Goal: Task Accomplishment & Management: Manage account settings

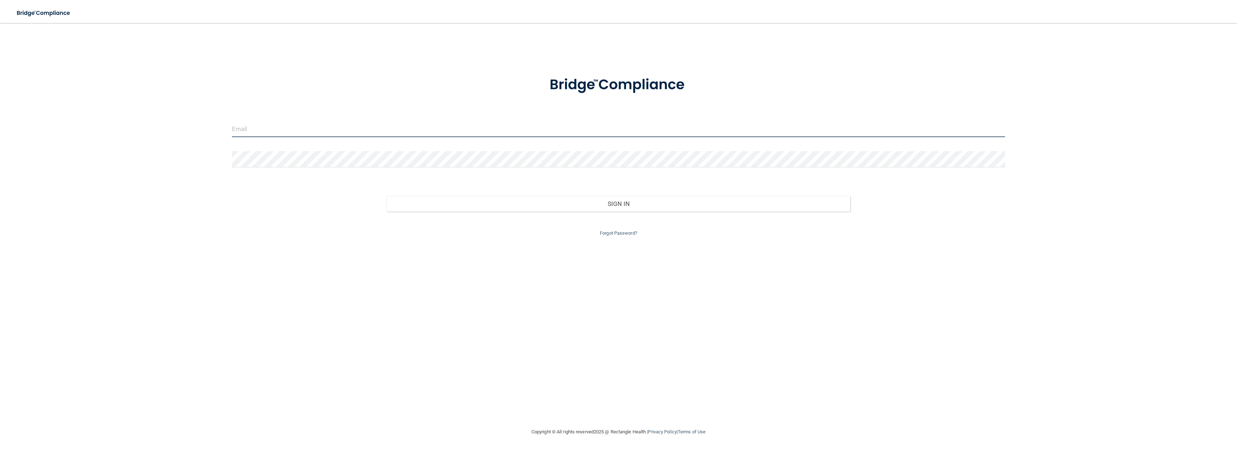
click at [260, 123] on input "email" at bounding box center [618, 129] width 773 height 16
type input "[EMAIL_ADDRESS][DOMAIN_NAME]"
click at [387, 196] on button "Sign In" at bounding box center [619, 204] width 464 height 16
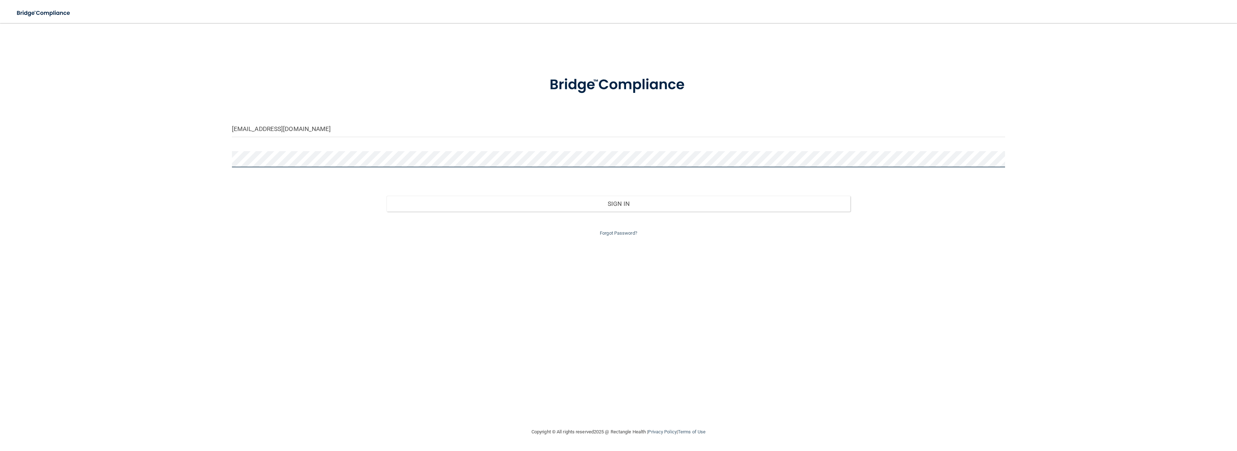
click at [387, 196] on button "Sign In" at bounding box center [619, 204] width 464 height 16
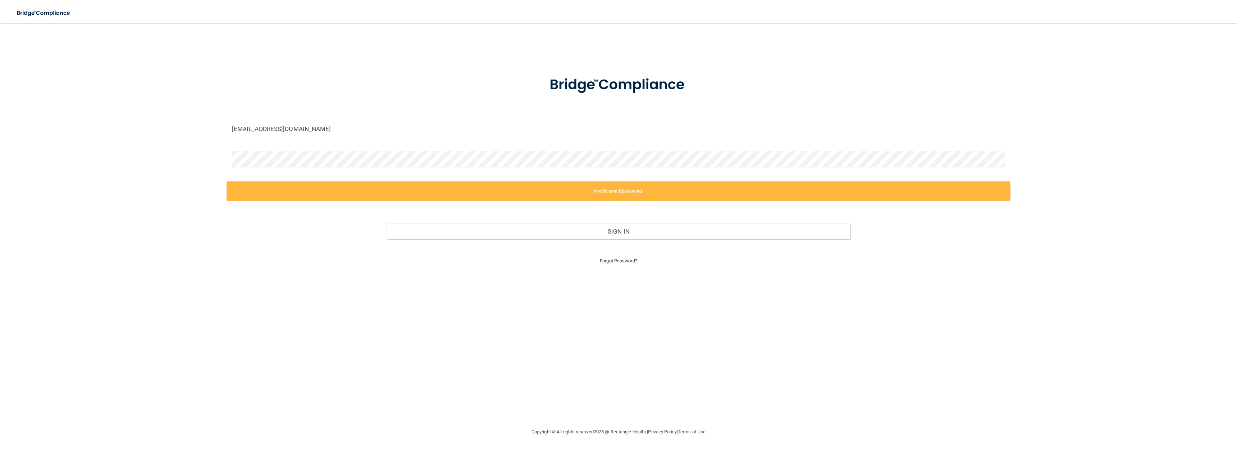
click at [616, 260] on link "Forgot Password?" at bounding box center [618, 260] width 37 height 5
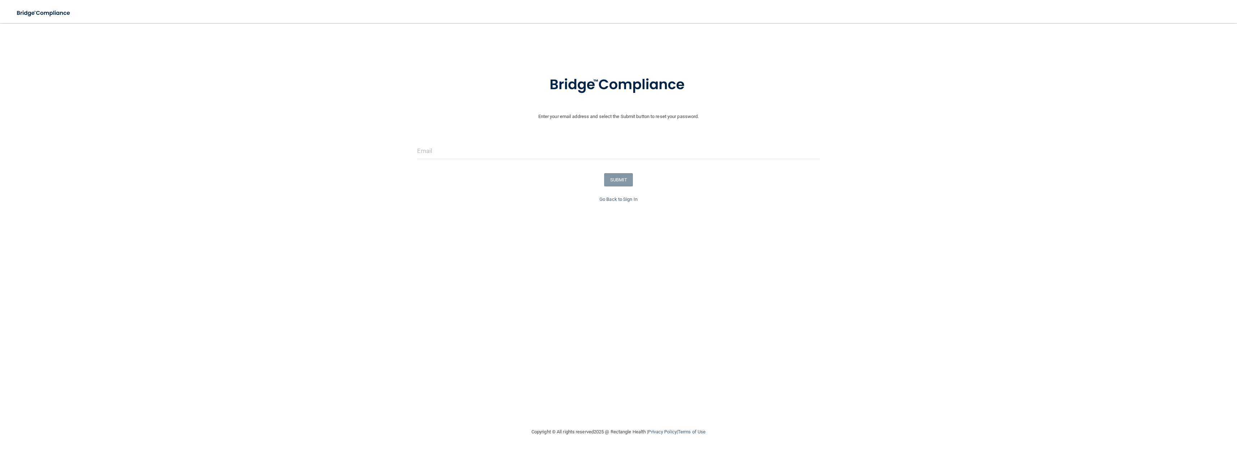
click at [415, 149] on div at bounding box center [619, 154] width 414 height 22
click at [427, 150] on input "email" at bounding box center [618, 151] width 403 height 16
type input "[EMAIL_ADDRESS][DOMAIN_NAME]"
click at [626, 183] on button "SUBMIT" at bounding box center [618, 179] width 29 height 13
click at [633, 160] on button "Reset Password" at bounding box center [619, 154] width 52 height 13
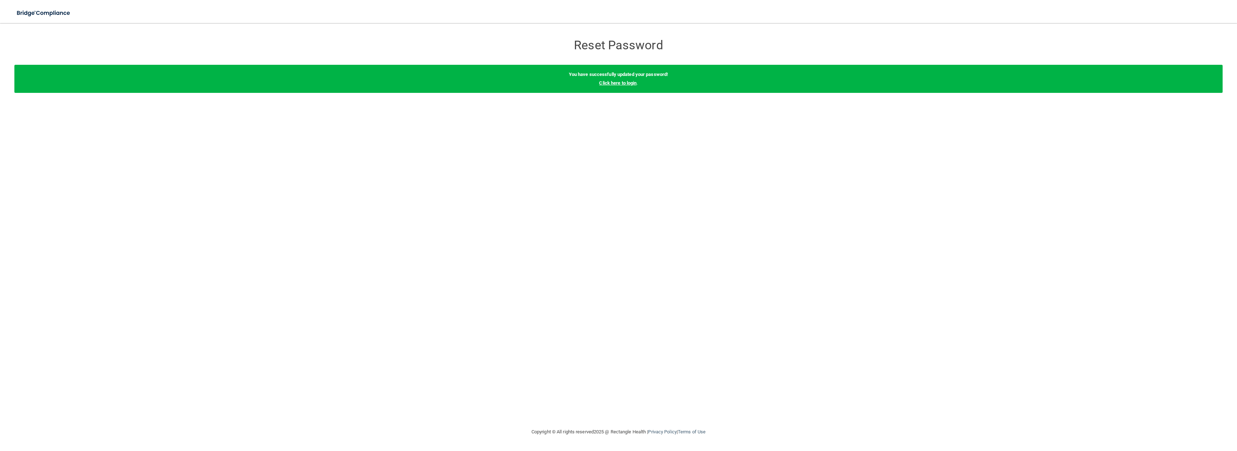
click at [612, 81] on link "Click here to login" at bounding box center [617, 82] width 37 height 5
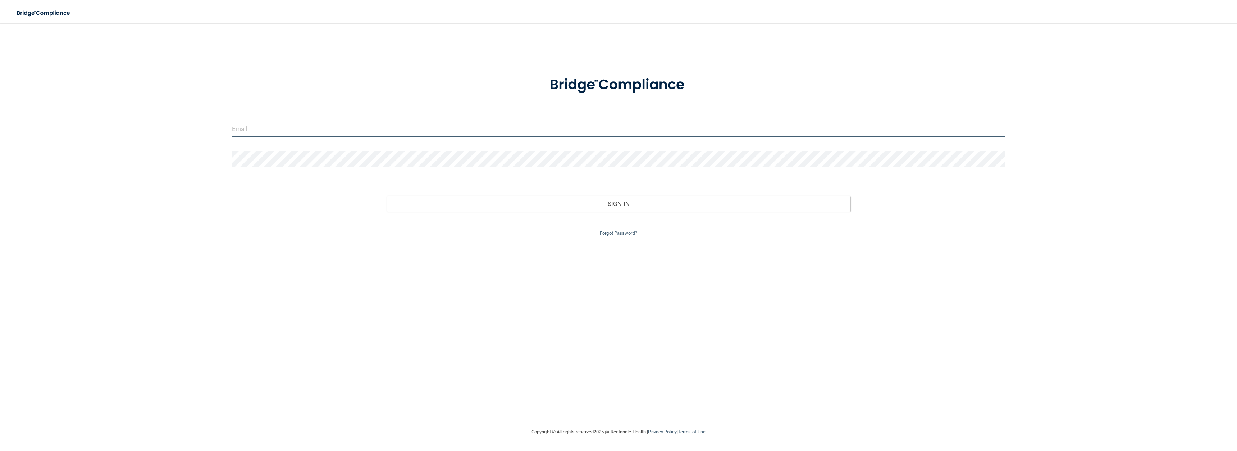
type input "[EMAIL_ADDRESS][DOMAIN_NAME]"
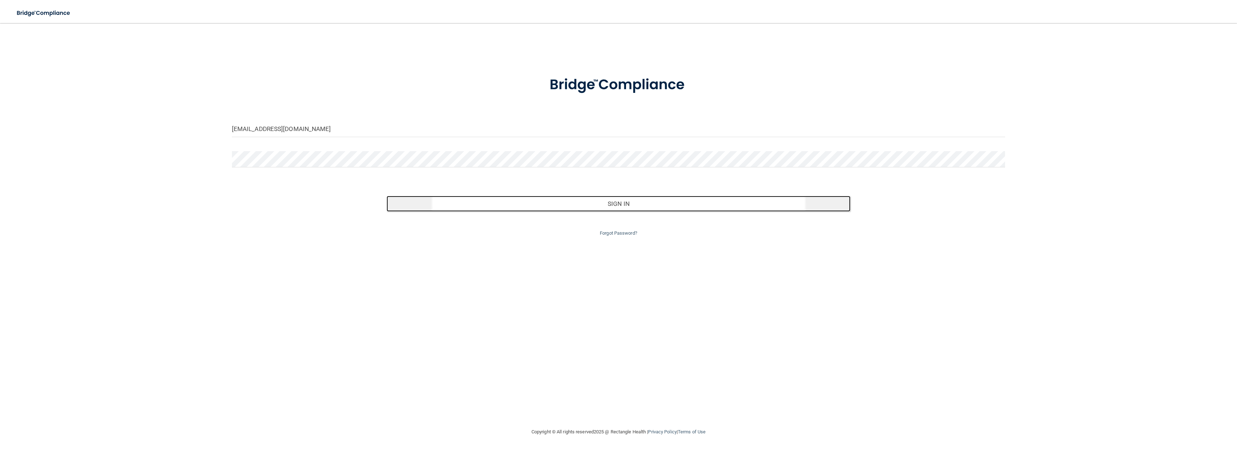
click at [623, 202] on button "Sign In" at bounding box center [619, 204] width 464 height 16
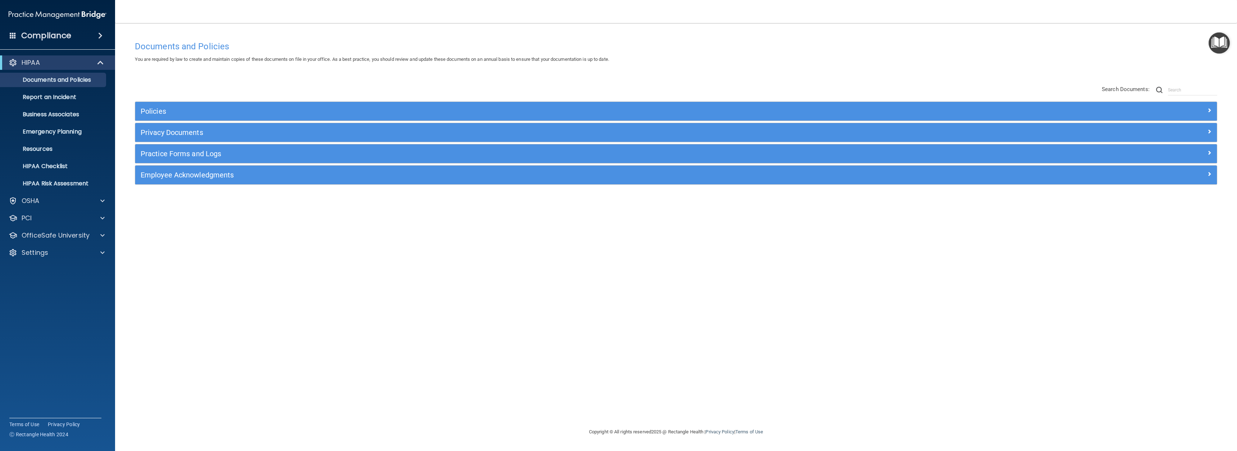
click at [75, 39] on div "Compliance" at bounding box center [57, 36] width 115 height 16
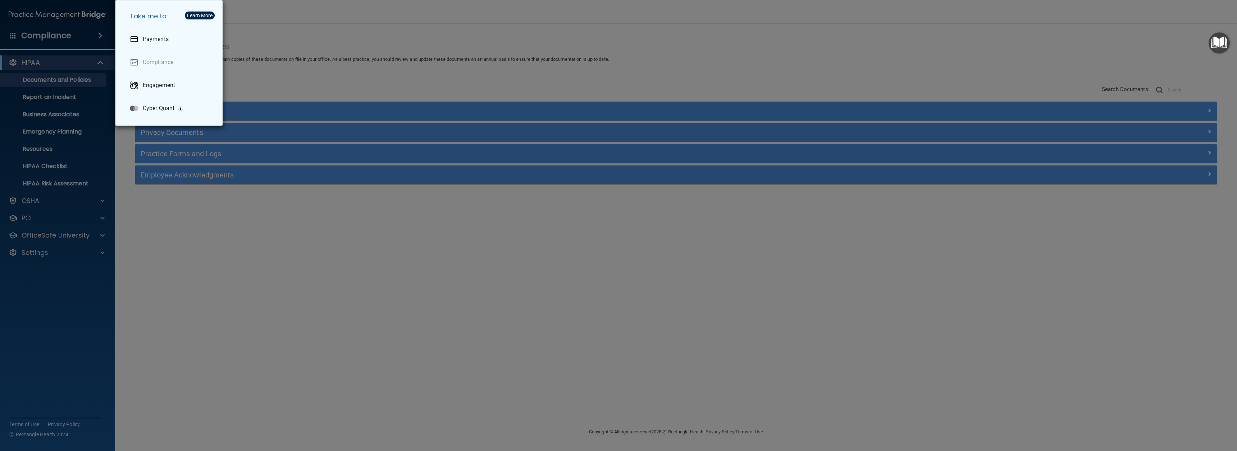
drag, startPoint x: 270, startPoint y: 281, endPoint x: 243, endPoint y: 276, distance: 27.0
click at [270, 281] on div "Take me to: Payments Compliance Engagement Cyber Quant" at bounding box center [618, 225] width 1237 height 451
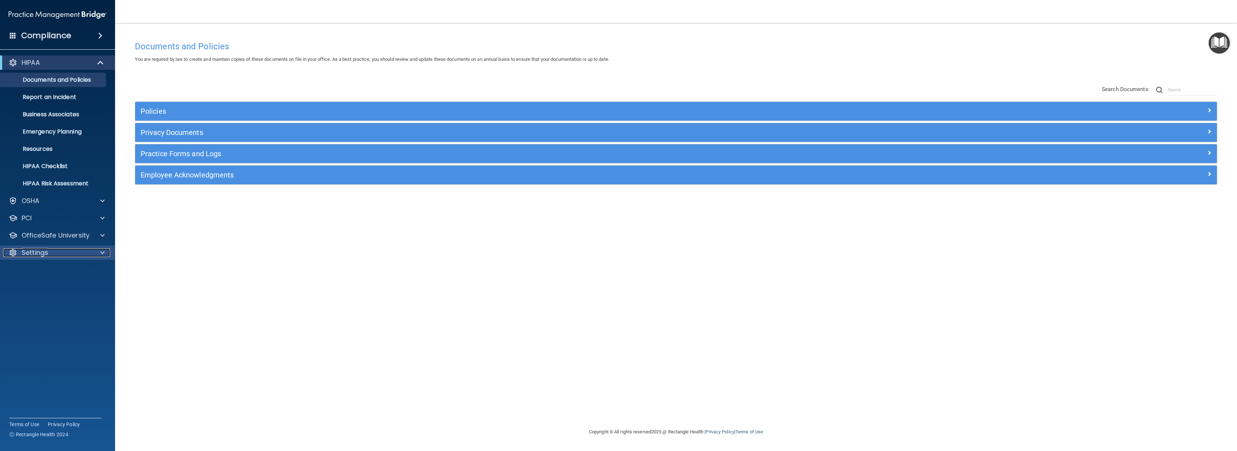
click at [67, 251] on div "Settings" at bounding box center [47, 252] width 89 height 9
click at [39, 273] on p "My Account" at bounding box center [54, 269] width 98 height 7
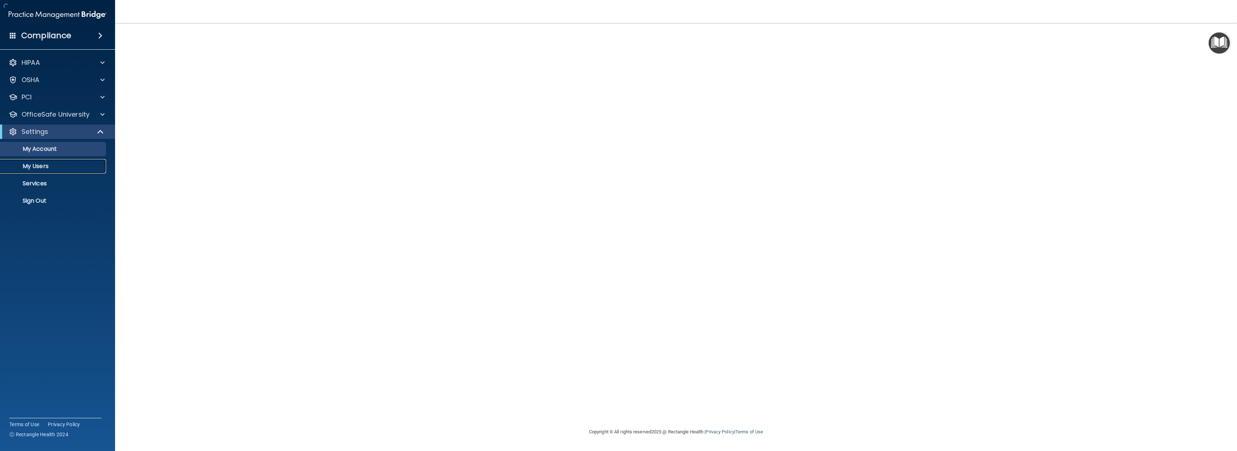
click at [40, 168] on p "My Users" at bounding box center [54, 166] width 98 height 7
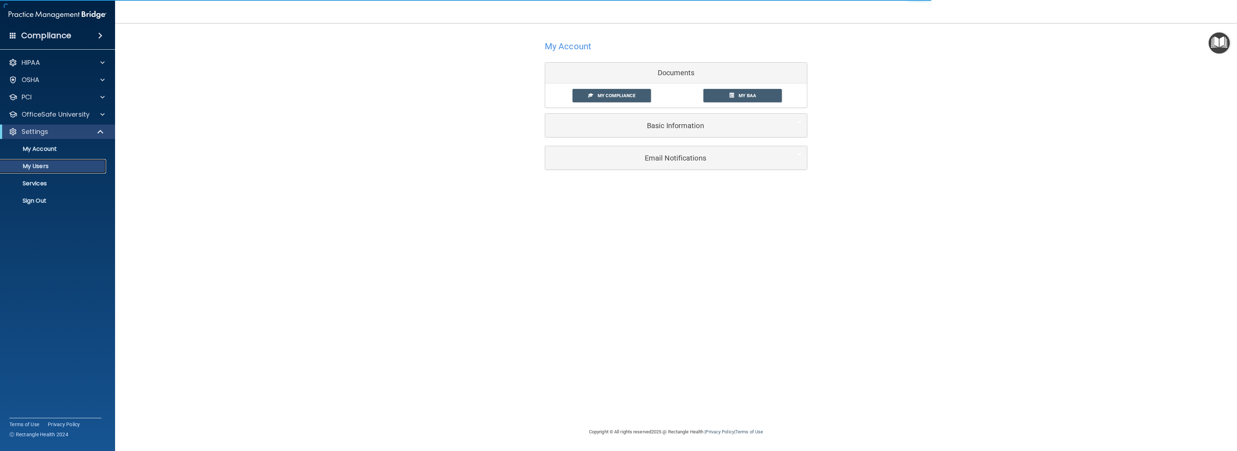
select select "20"
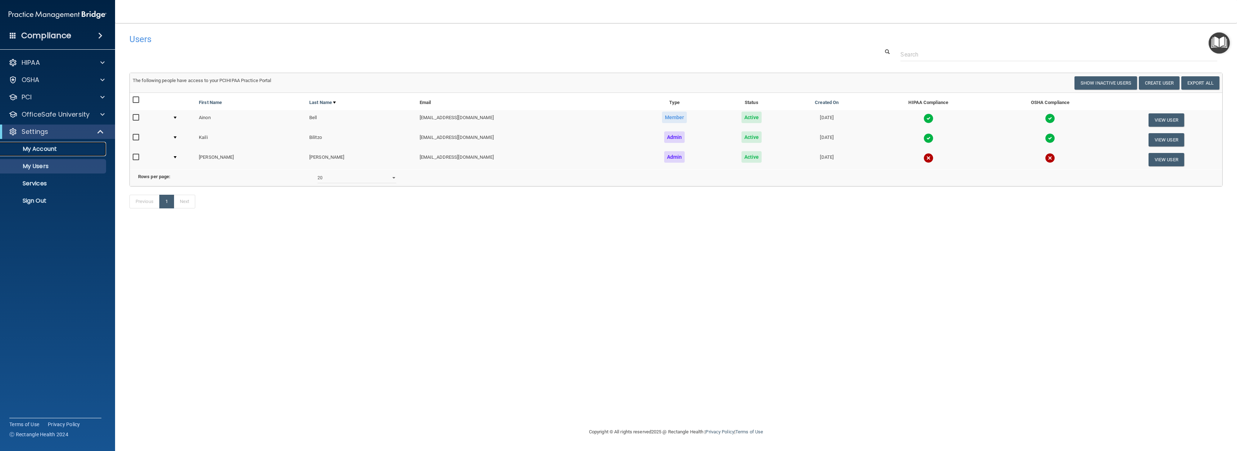
click at [47, 151] on p "My Account" at bounding box center [54, 148] width 98 height 7
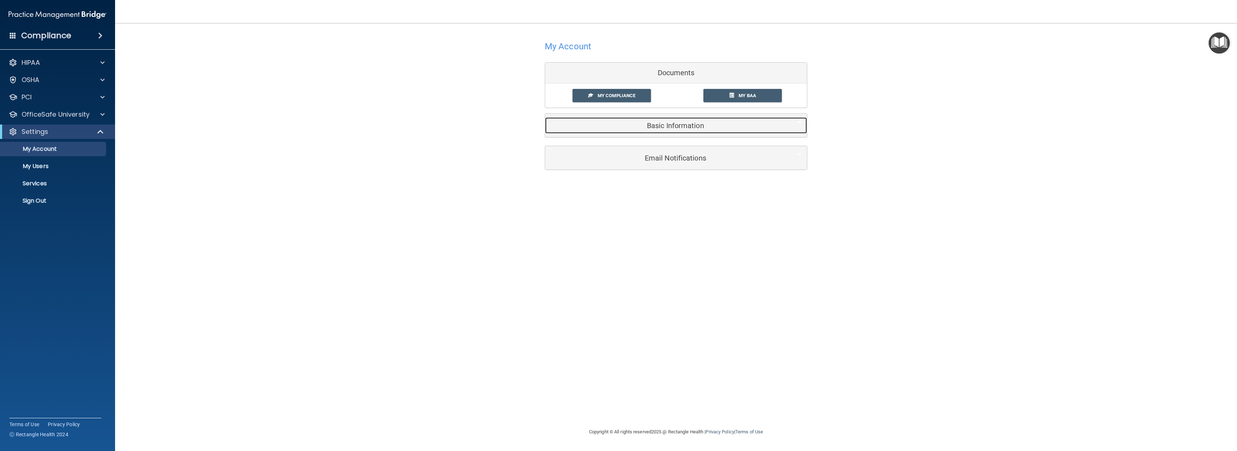
click at [660, 128] on h5 "Basic Information" at bounding box center [665, 126] width 229 height 8
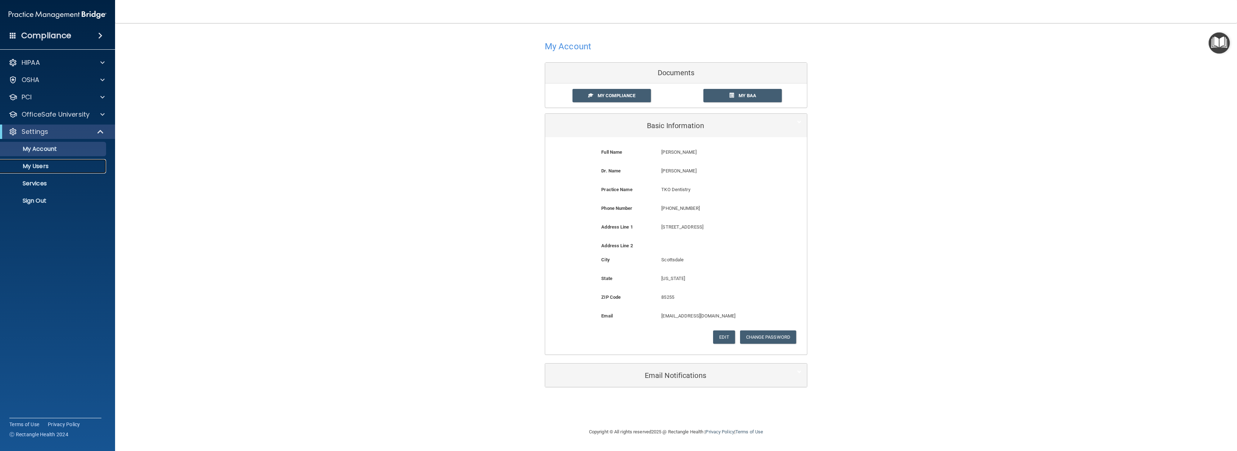
click at [44, 166] on p "My Users" at bounding box center [54, 166] width 98 height 7
select select "20"
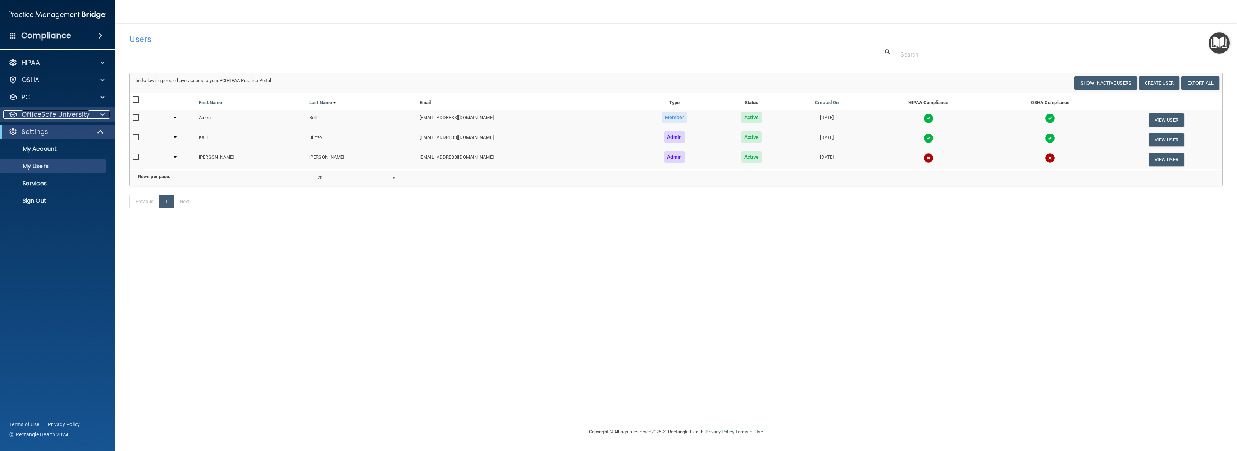
click at [86, 118] on p "OfficeSafe University" at bounding box center [56, 114] width 68 height 9
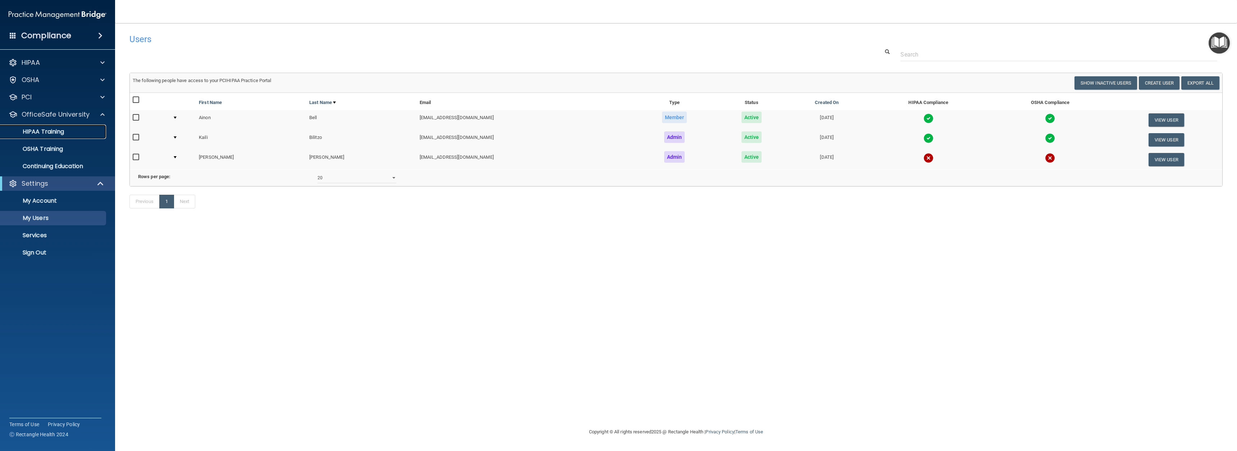
click at [54, 132] on p "HIPAA Training" at bounding box center [34, 131] width 59 height 7
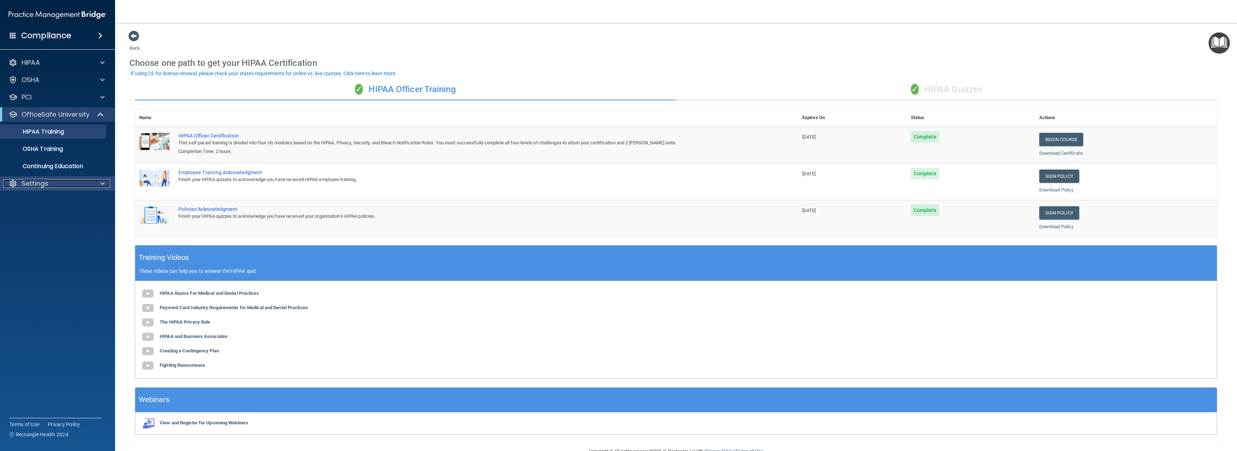
click at [82, 184] on div "Settings" at bounding box center [47, 183] width 89 height 9
click at [41, 219] on p "My Users" at bounding box center [54, 217] width 98 height 7
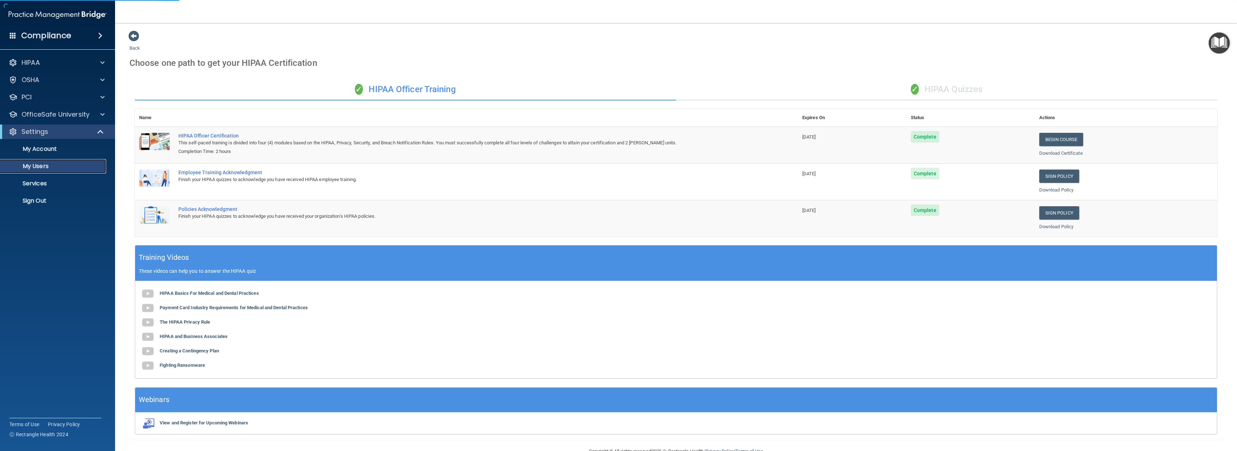
select select "20"
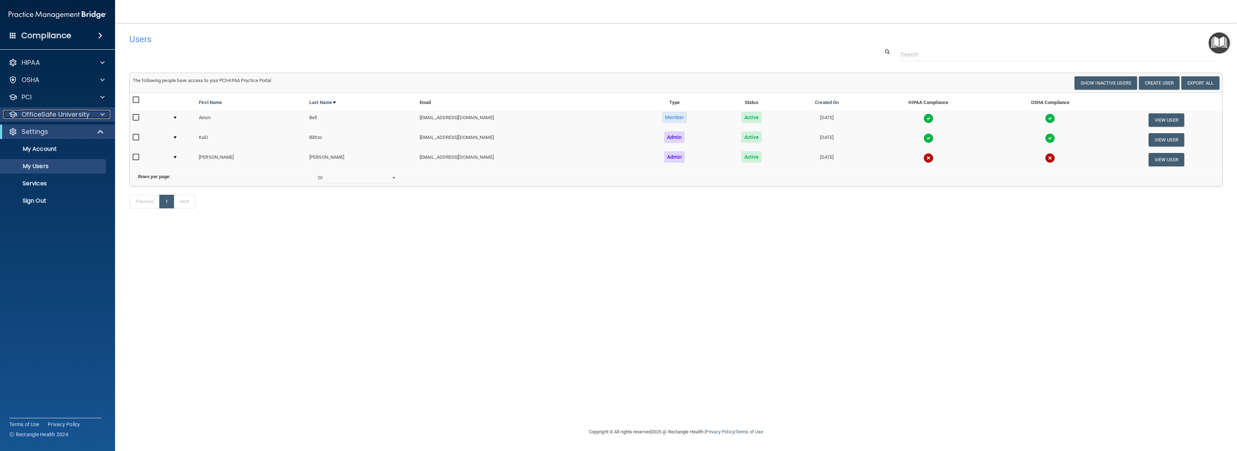
click at [78, 114] on p "OfficeSafe University" at bounding box center [56, 114] width 68 height 9
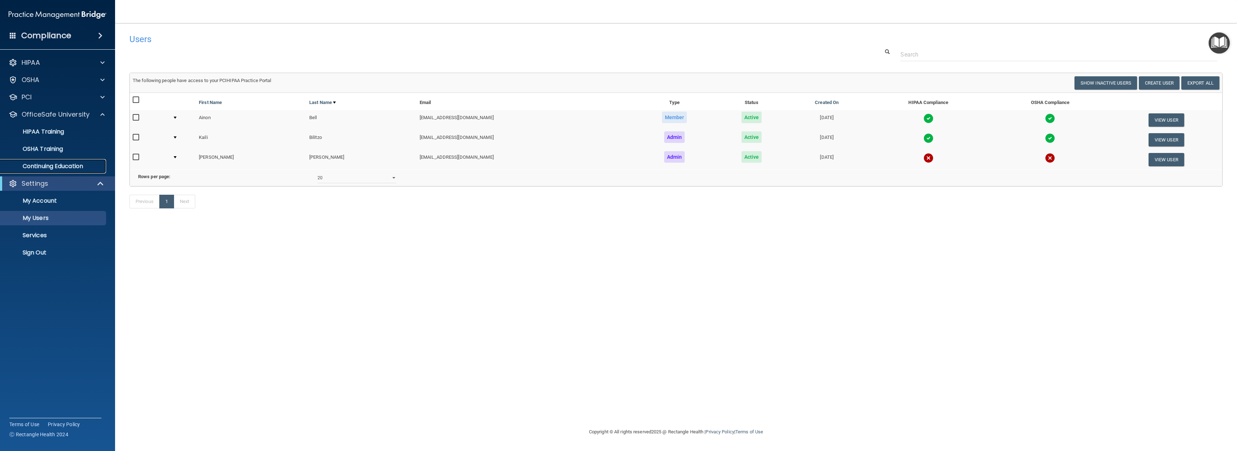
click at [66, 167] on p "Continuing Education" at bounding box center [54, 166] width 98 height 7
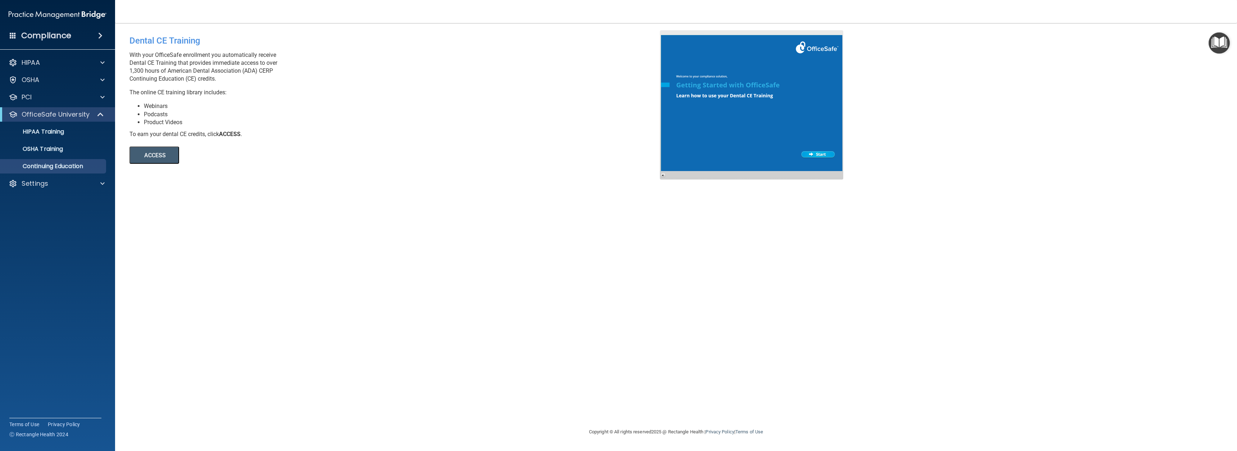
click at [142, 156] on button "ACCESS" at bounding box center [154, 154] width 50 height 17
click at [60, 62] on div "HIPAA" at bounding box center [47, 62] width 89 height 9
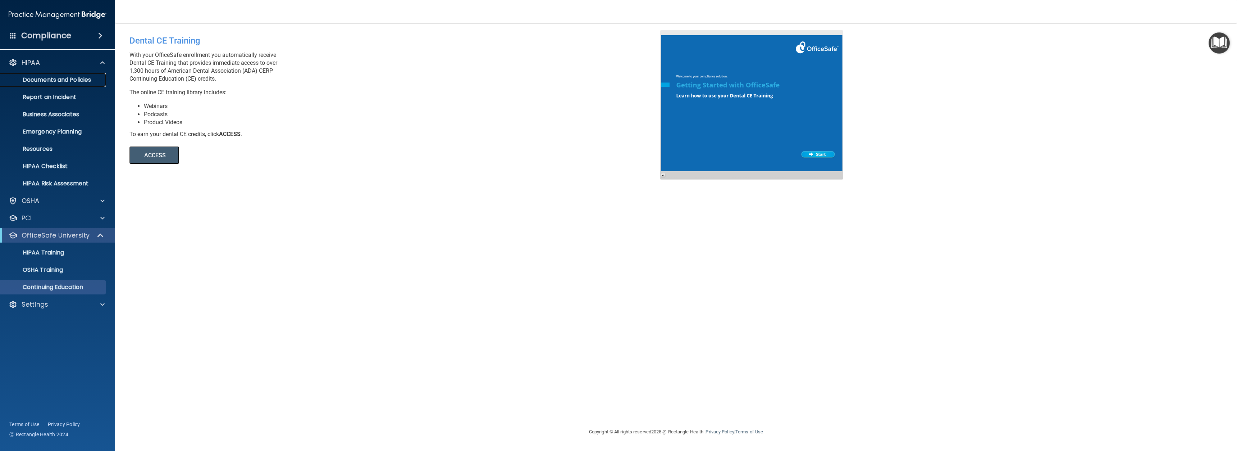
click at [74, 81] on p "Documents and Policies" at bounding box center [54, 79] width 98 height 7
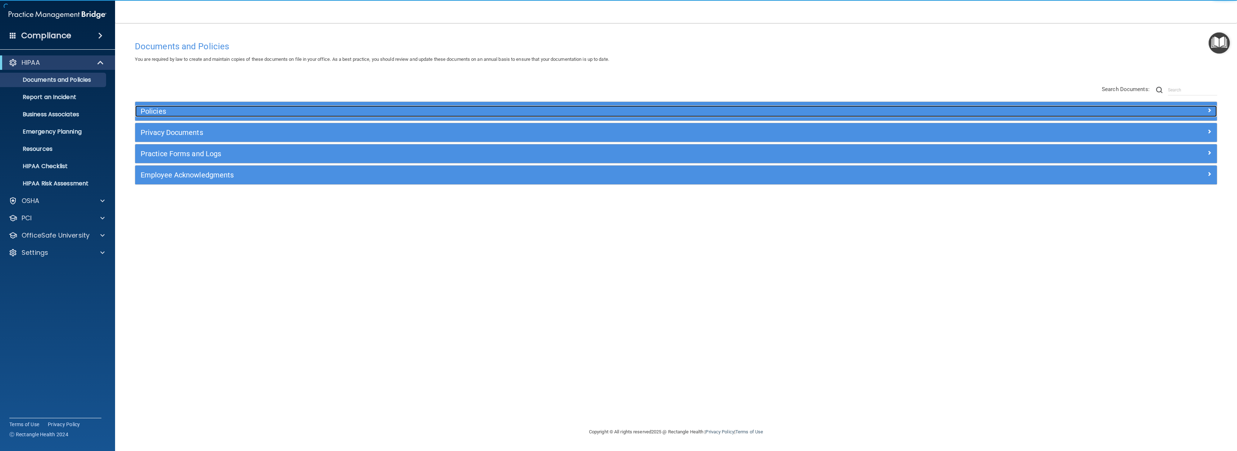
click at [206, 114] on h5 "Policies" at bounding box center [541, 111] width 801 height 8
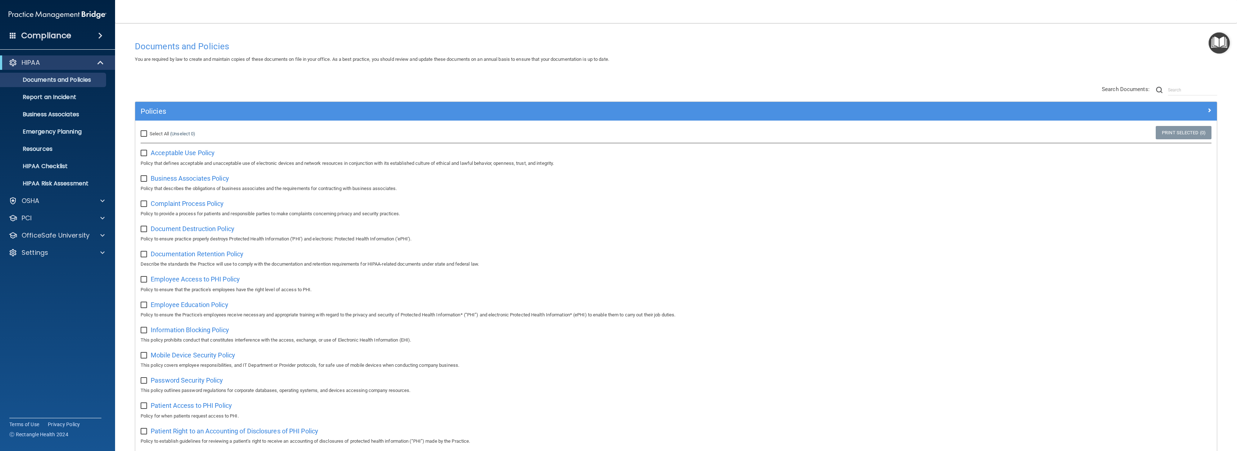
click at [142, 156] on input "checkbox" at bounding box center [145, 153] width 8 height 6
checkbox input "true"
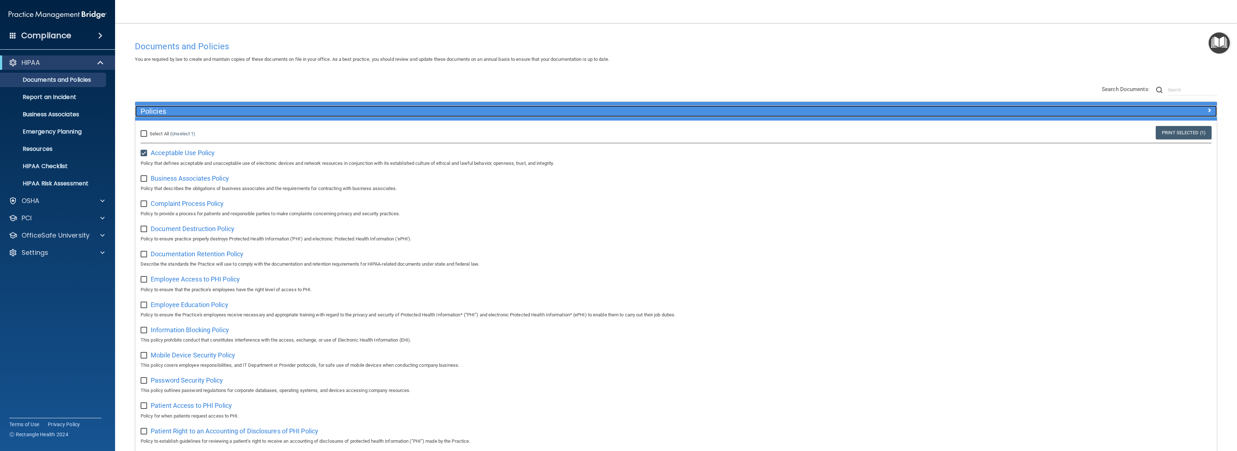
click at [151, 112] on h5 "Policies" at bounding box center [541, 111] width 801 height 8
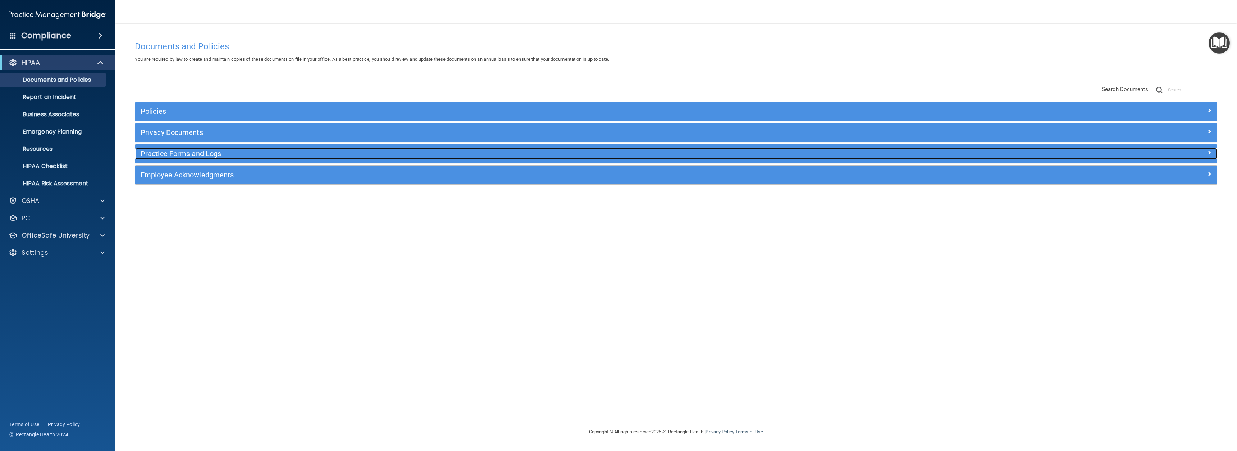
click at [174, 159] on div "Practice Forms and Logs" at bounding box center [540, 154] width 811 height 12
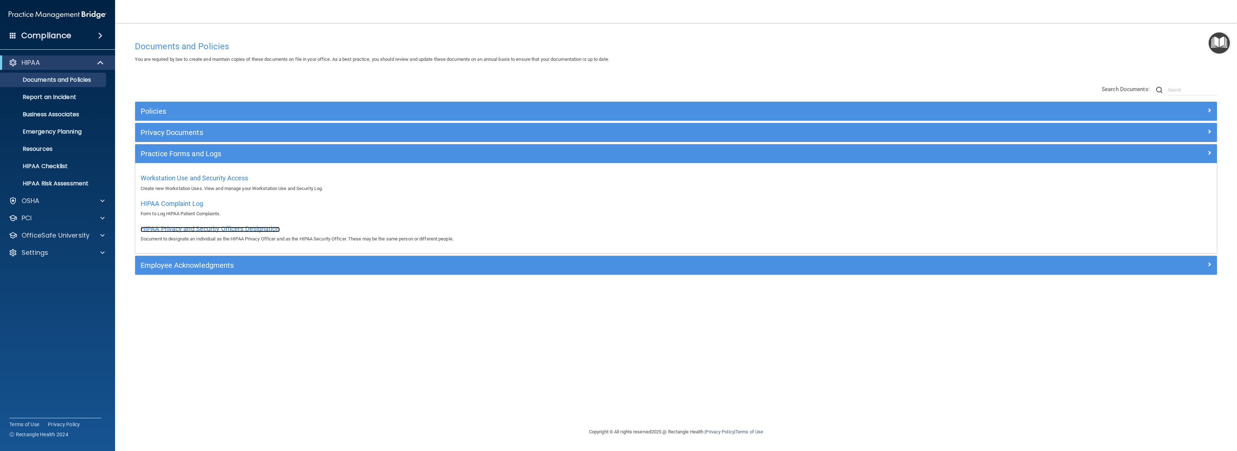
click at [183, 230] on span "HIPAA Privacy and Security Officers Designation" at bounding box center [210, 229] width 139 height 8
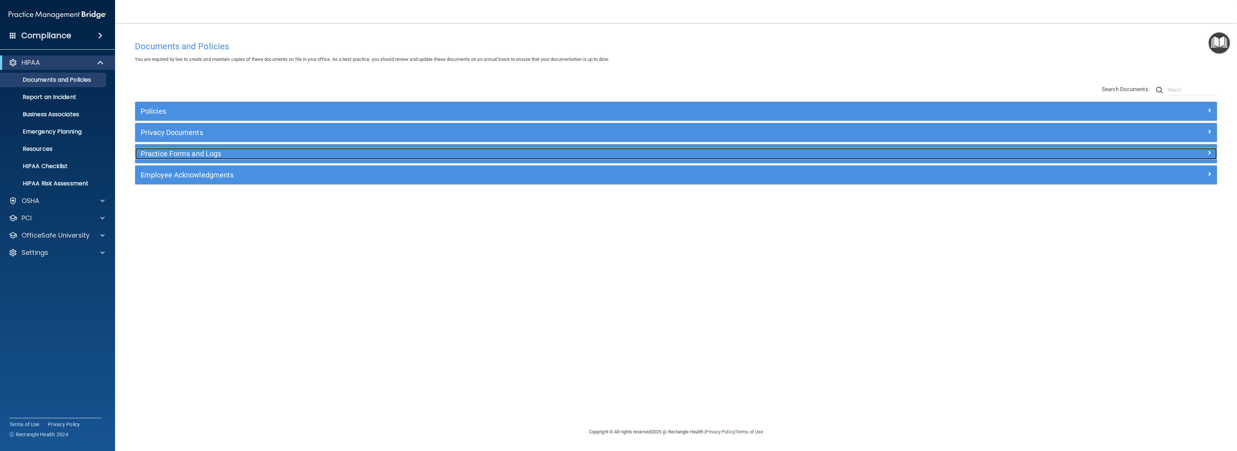
click at [188, 156] on h5 "Practice Forms and Logs" at bounding box center [541, 154] width 801 height 8
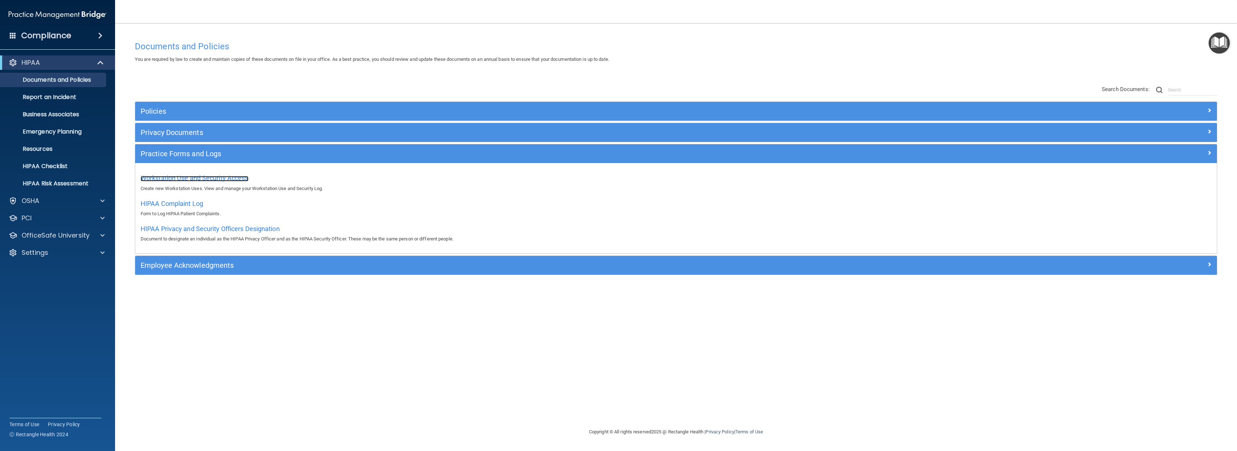
click at [192, 181] on span "Workstation Use and Security Access" at bounding box center [195, 178] width 108 height 8
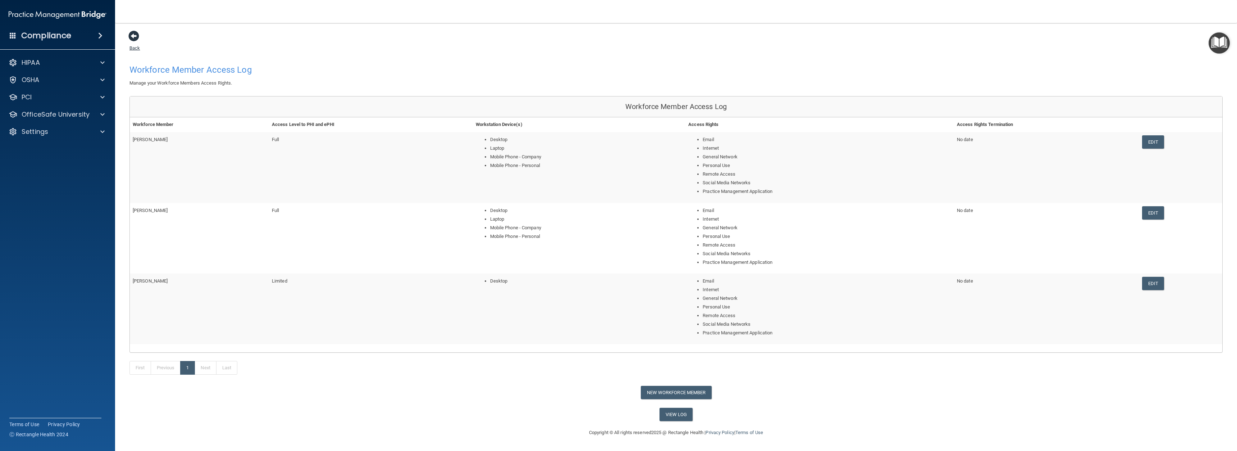
click at [131, 46] on link "Back" at bounding box center [134, 44] width 10 height 14
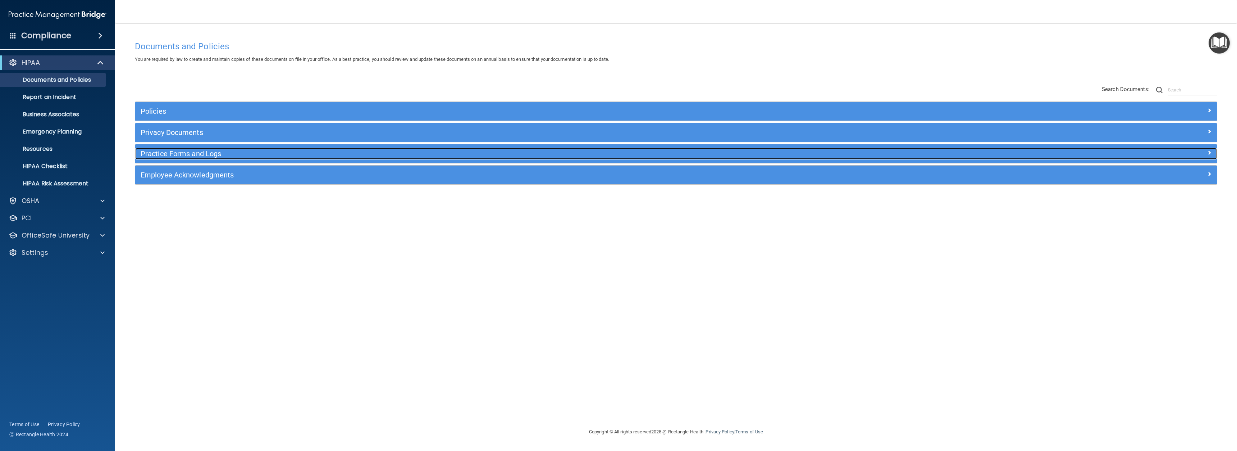
click at [218, 156] on h5 "Practice Forms and Logs" at bounding box center [541, 154] width 801 height 8
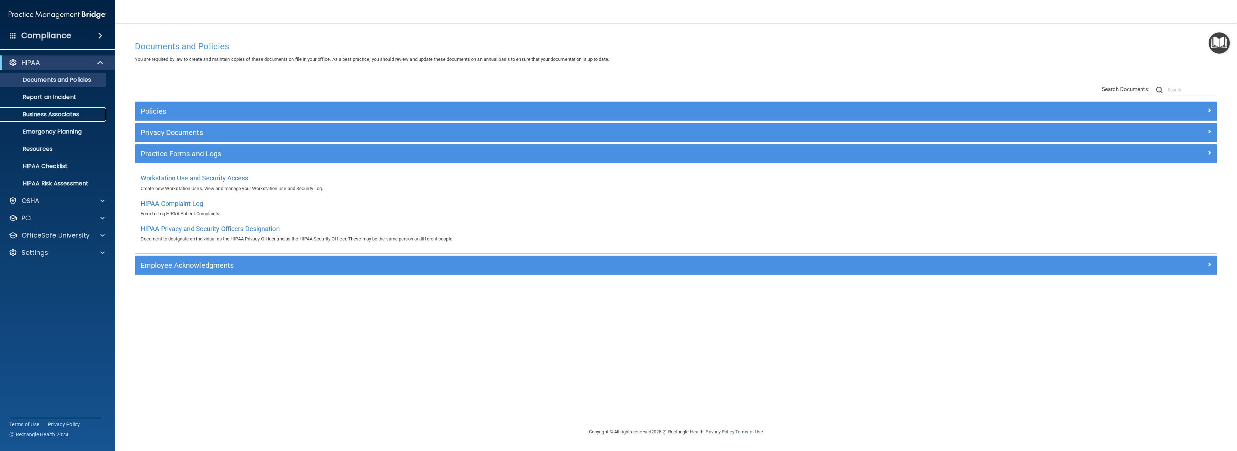
click at [63, 114] on p "Business Associates" at bounding box center [54, 114] width 98 height 7
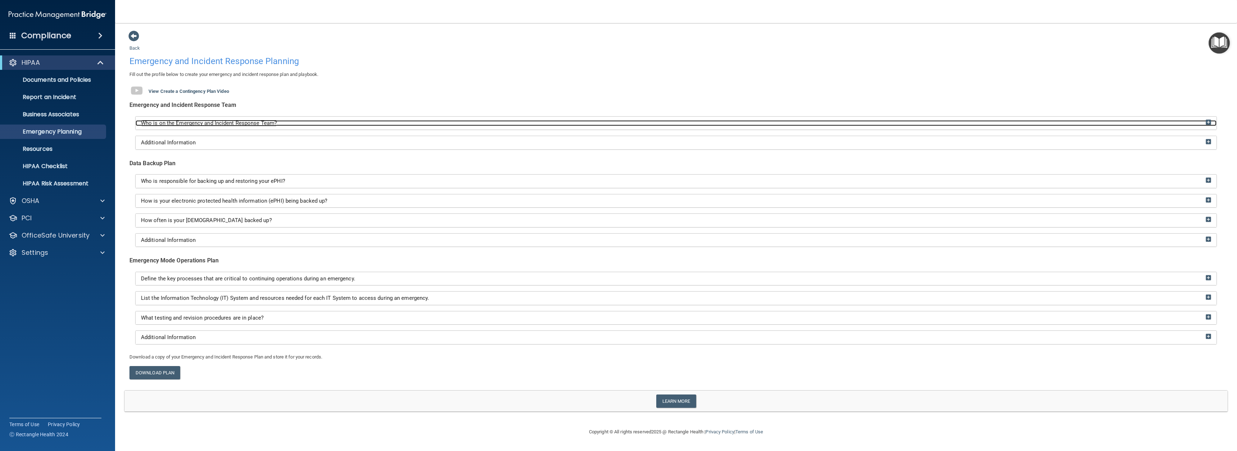
click at [1209, 120] on img at bounding box center [1208, 121] width 5 height 5
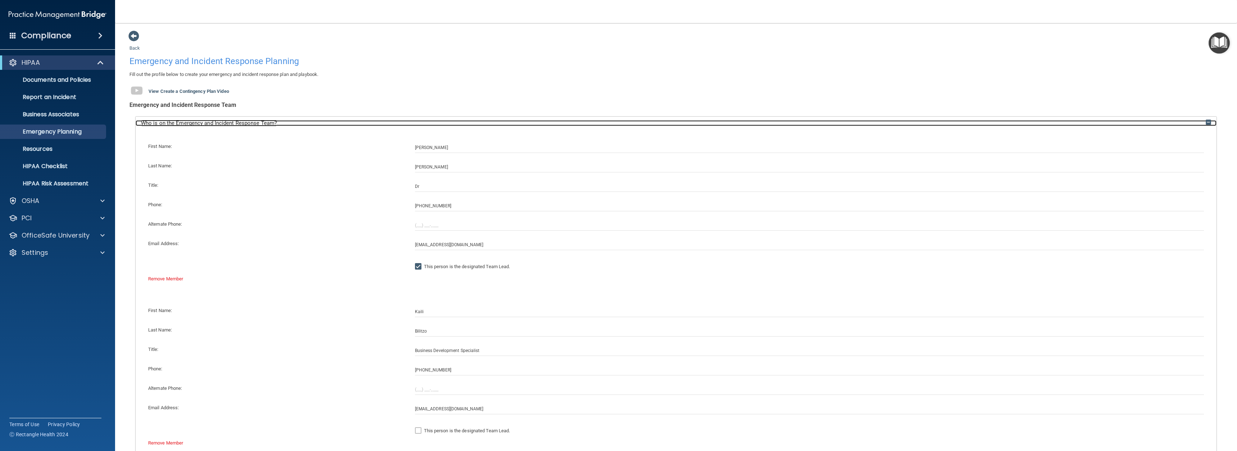
click at [1204, 125] on div "Who is on the Emergency and Incident Response Team?" at bounding box center [676, 123] width 1081 height 6
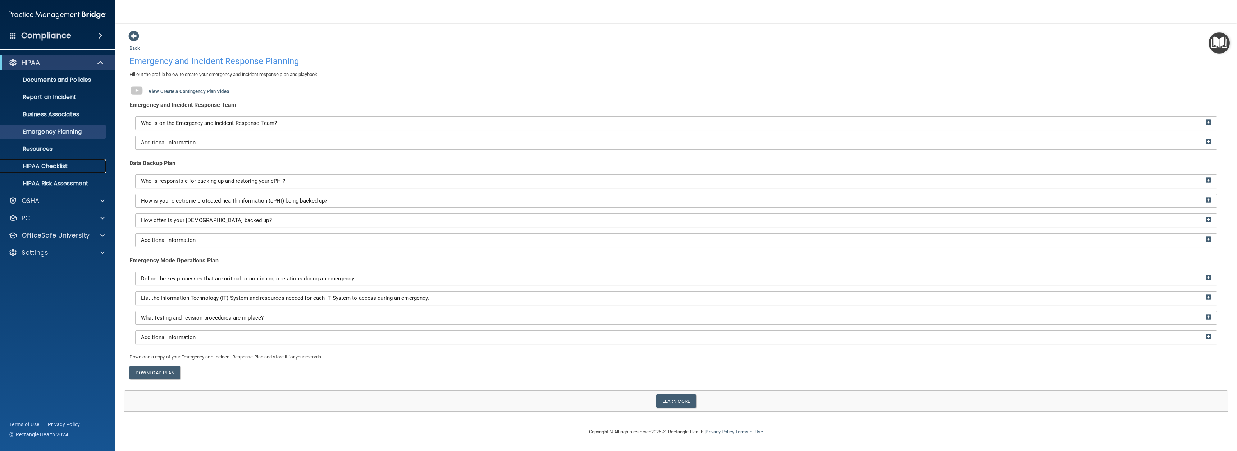
click at [59, 168] on p "HIPAA Checklist" at bounding box center [54, 166] width 98 height 7
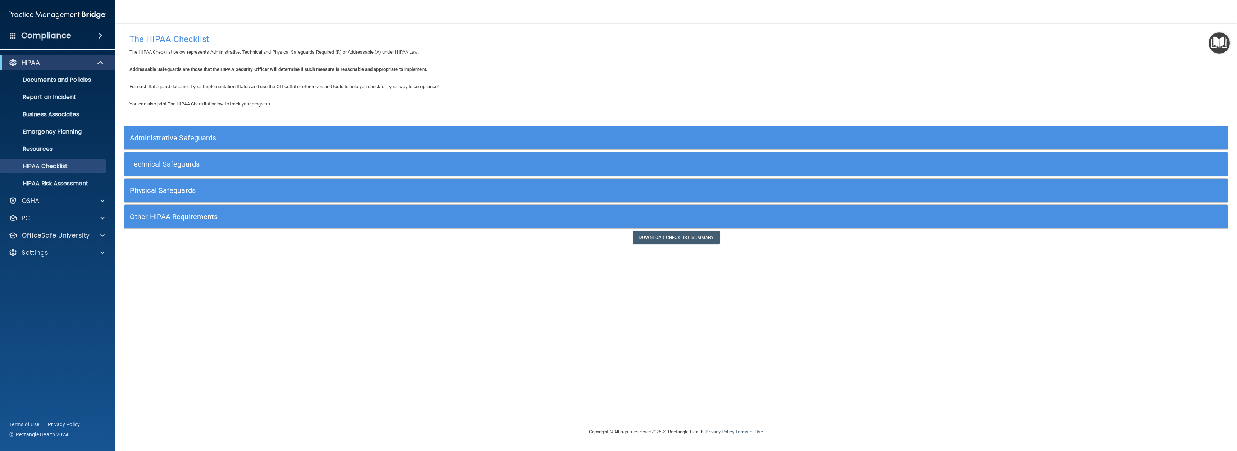
click at [192, 192] on h5 "Physical Safeguards" at bounding box center [538, 190] width 817 height 8
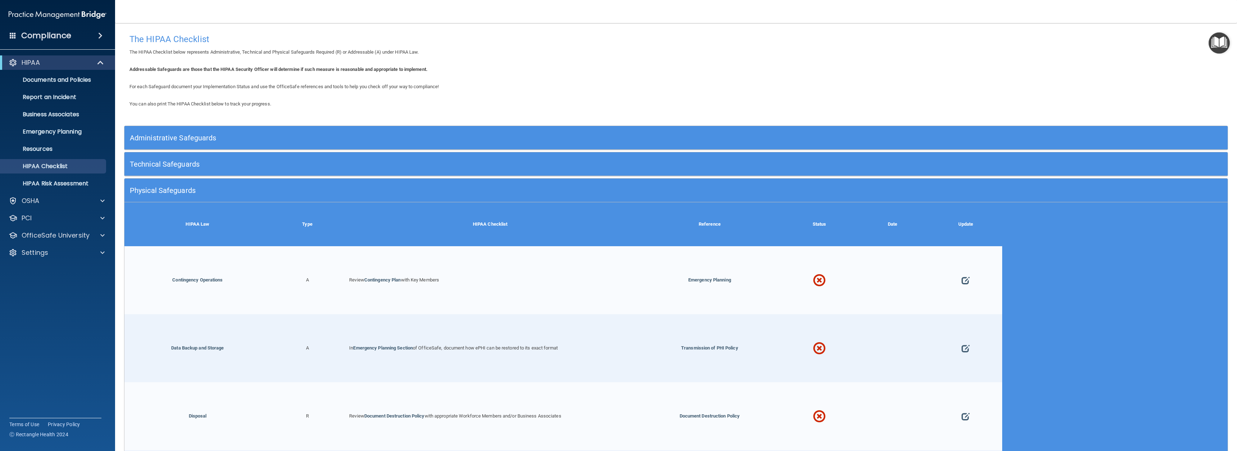
click at [186, 166] on h5 "Technical Safeguards" at bounding box center [538, 164] width 817 height 8
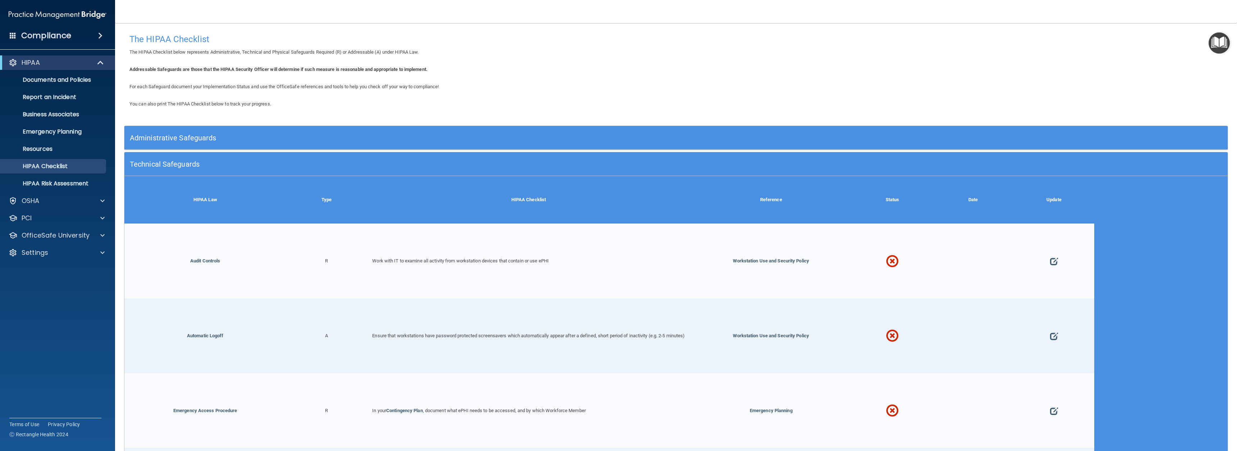
scroll to position [36, 0]
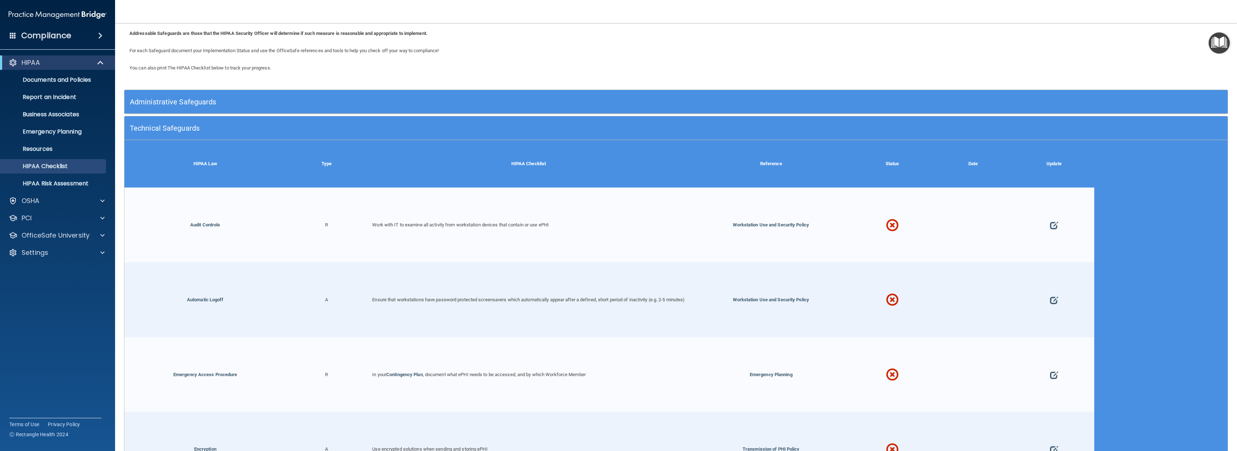
click at [204, 100] on h5 "Administrative Safeguards" at bounding box center [538, 102] width 817 height 8
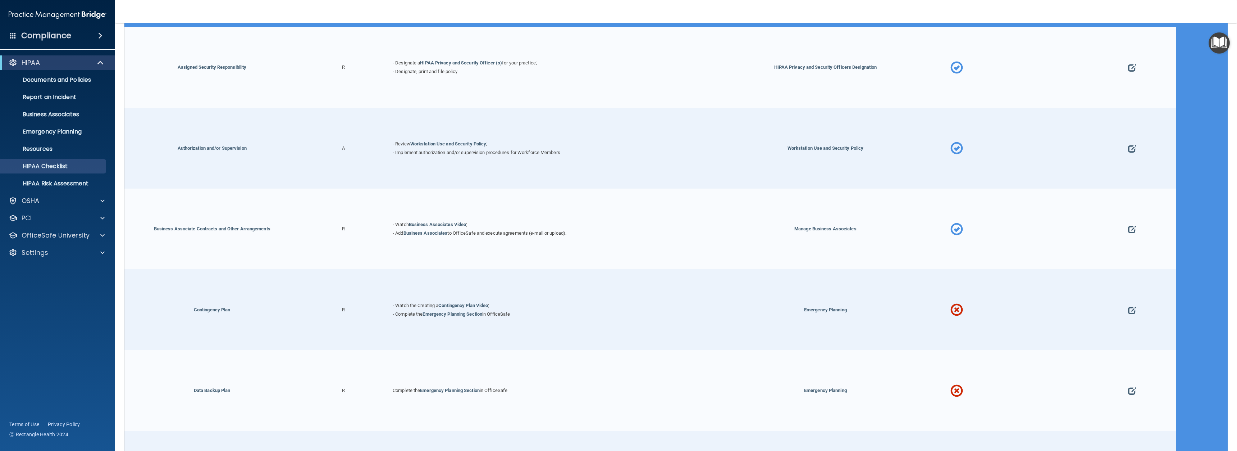
scroll to position [180, 0]
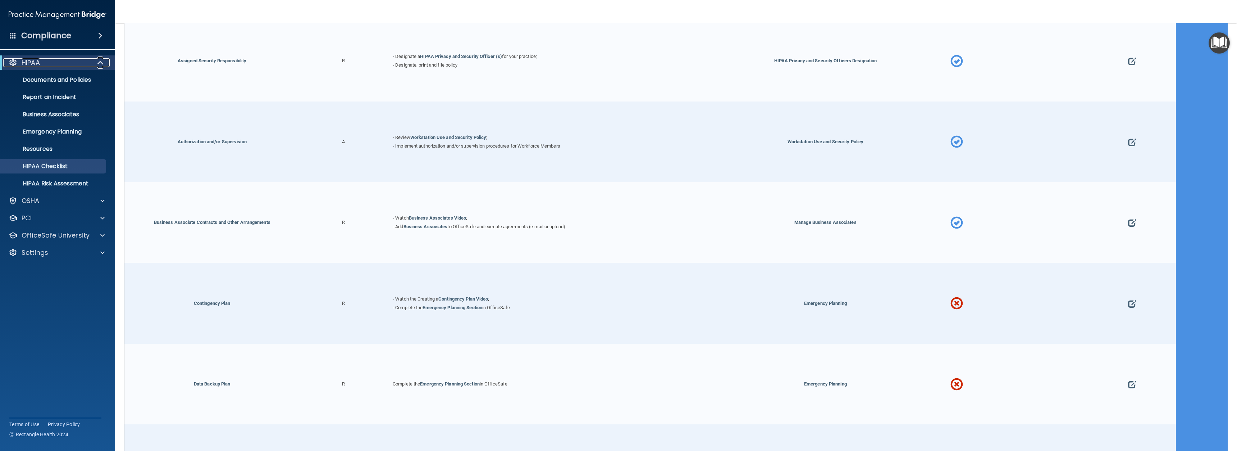
click at [50, 63] on div "HIPAA" at bounding box center [47, 62] width 89 height 9
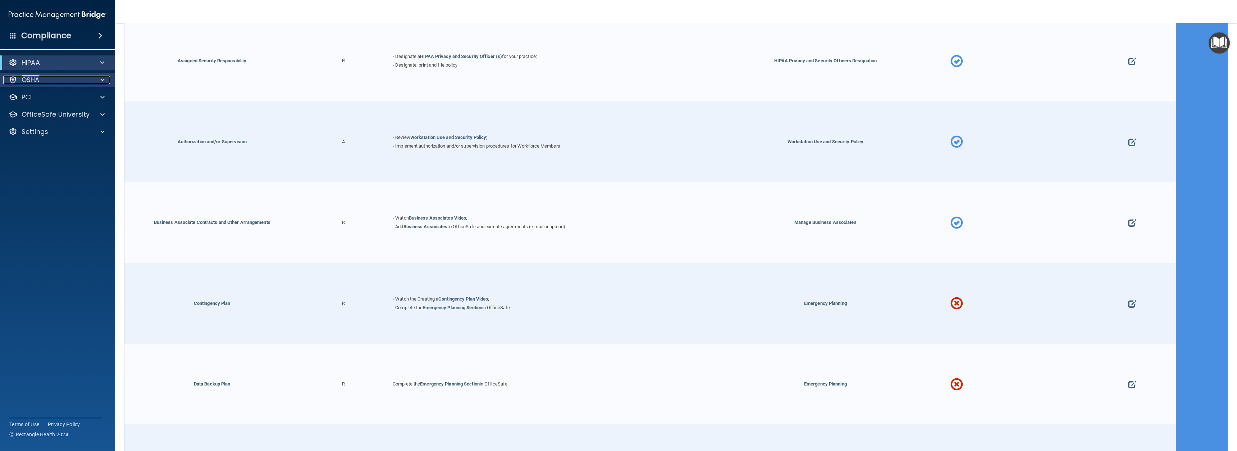
click at [44, 82] on div "OSHA" at bounding box center [47, 80] width 89 height 9
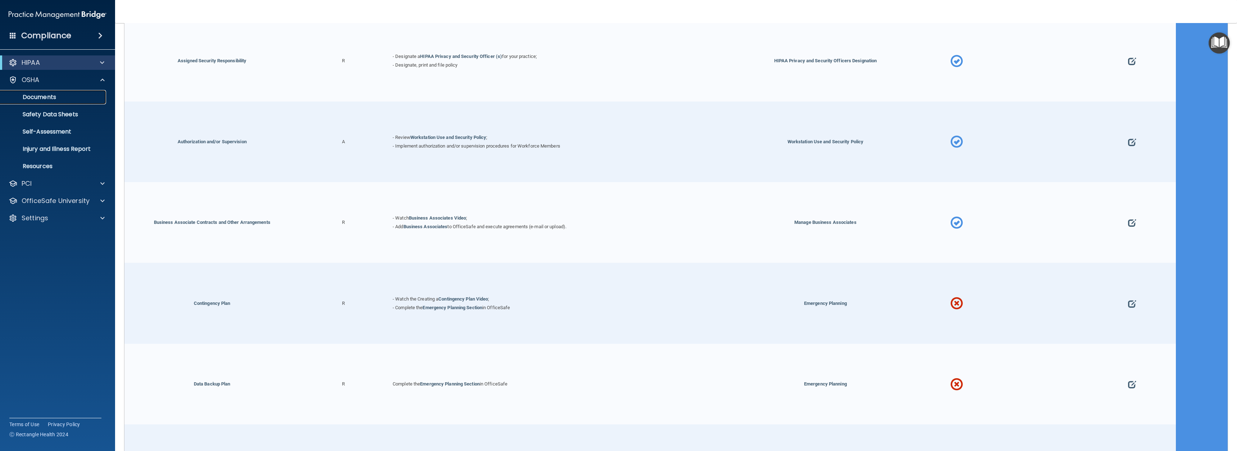
click at [56, 100] on p "Documents" at bounding box center [54, 97] width 98 height 7
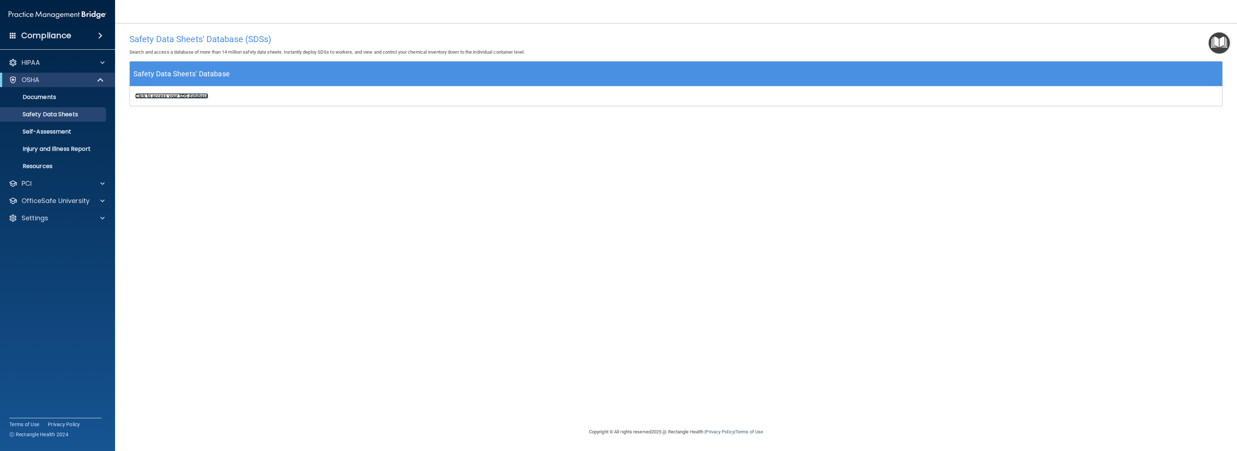
click at [188, 98] on b "Click to access your SDS database" at bounding box center [171, 95] width 73 height 5
click at [47, 132] on p "Self-Assessment" at bounding box center [54, 131] width 98 height 7
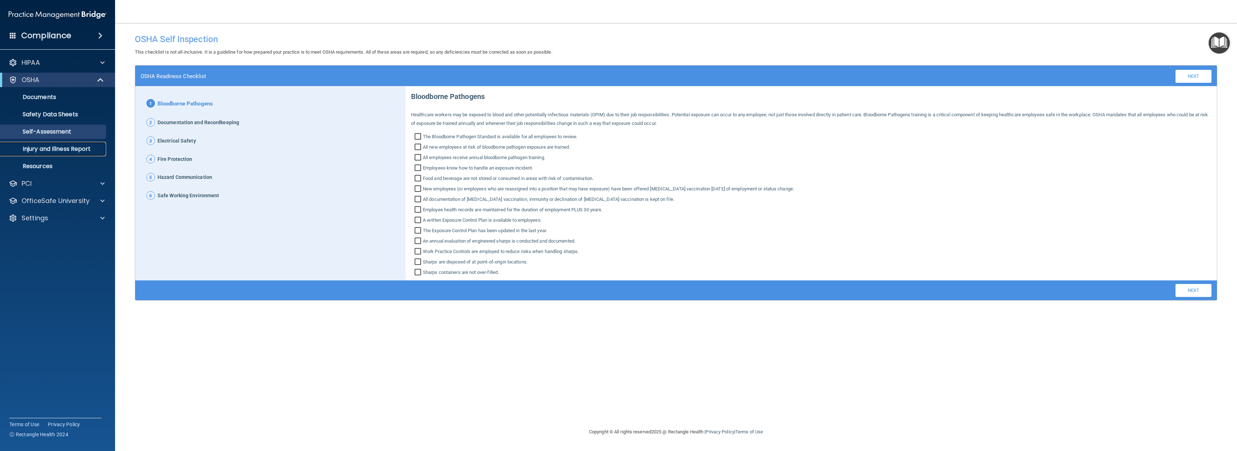
click at [78, 150] on p "Injury and Illness Report" at bounding box center [54, 148] width 98 height 7
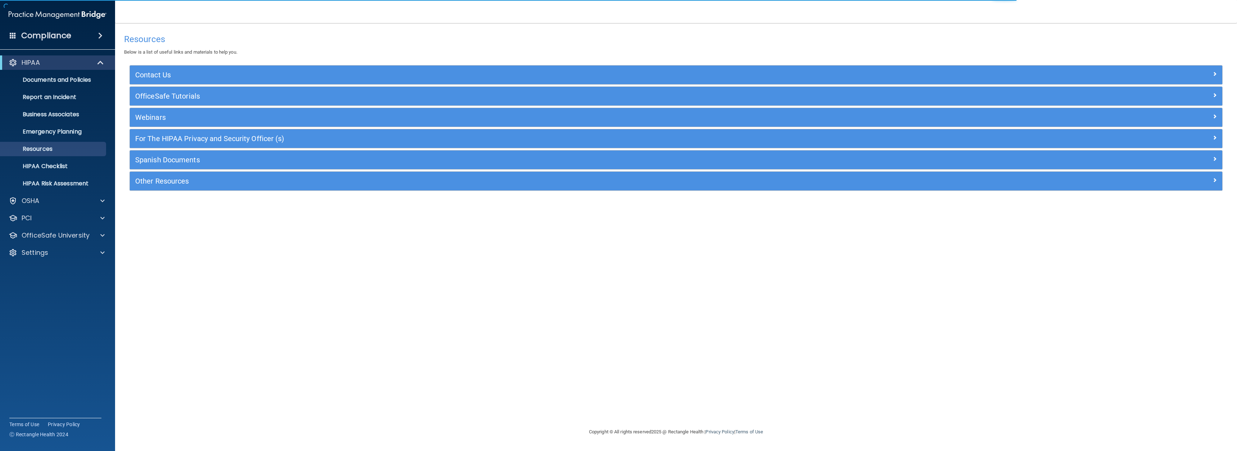
click at [188, 82] on div "Contact Us" at bounding box center [676, 74] width 1093 height 19
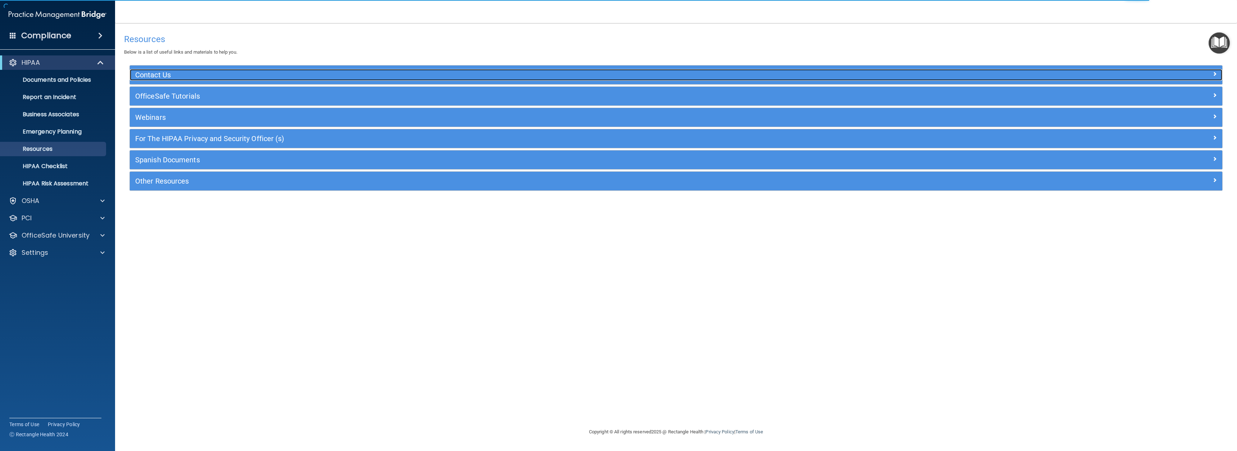
click at [160, 71] on h5 "Contact Us" at bounding box center [539, 75] width 809 height 8
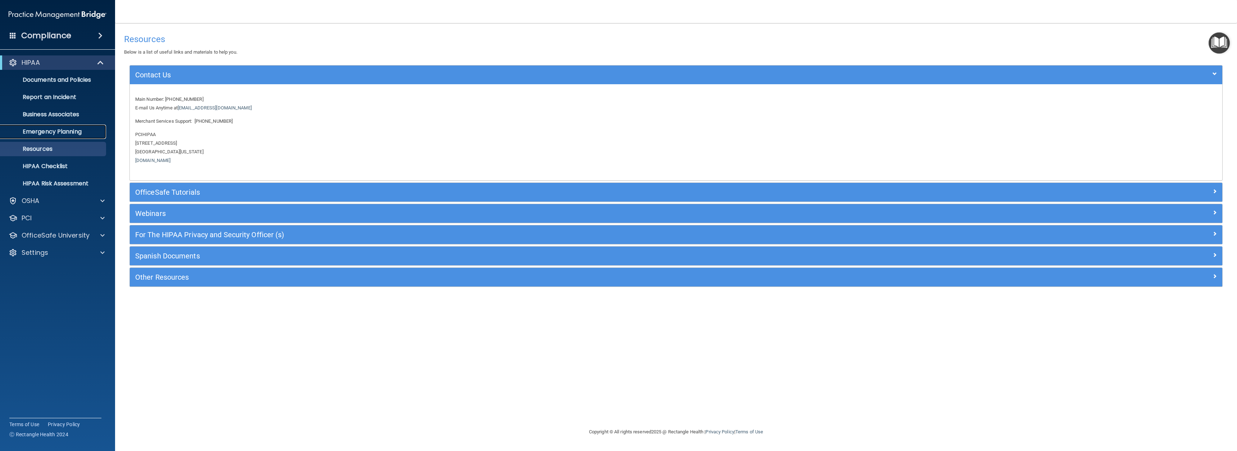
click at [54, 130] on p "Emergency Planning" at bounding box center [54, 131] width 98 height 7
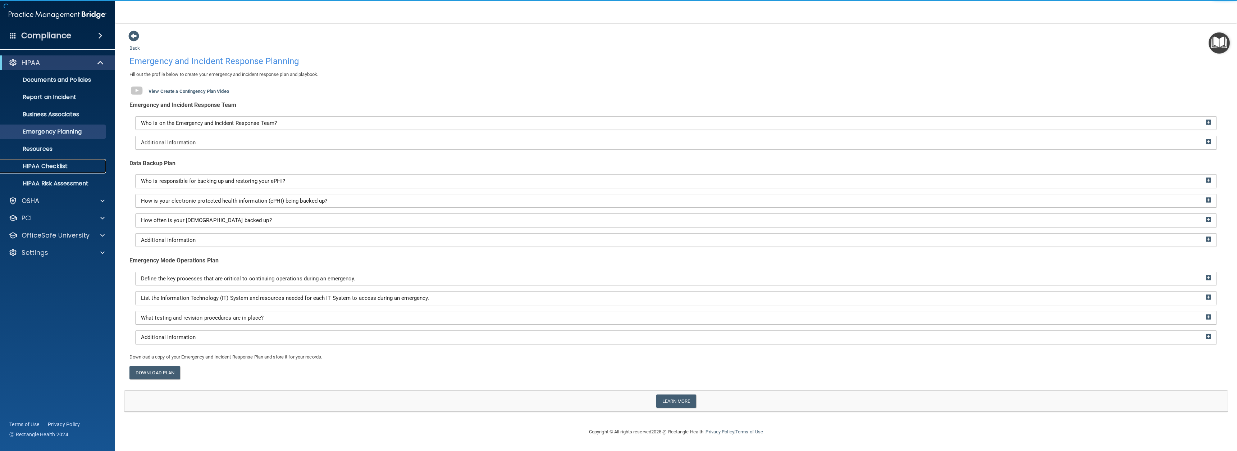
click at [54, 166] on p "HIPAA Checklist" at bounding box center [54, 166] width 98 height 7
